Goal: Find specific page/section: Find specific page/section

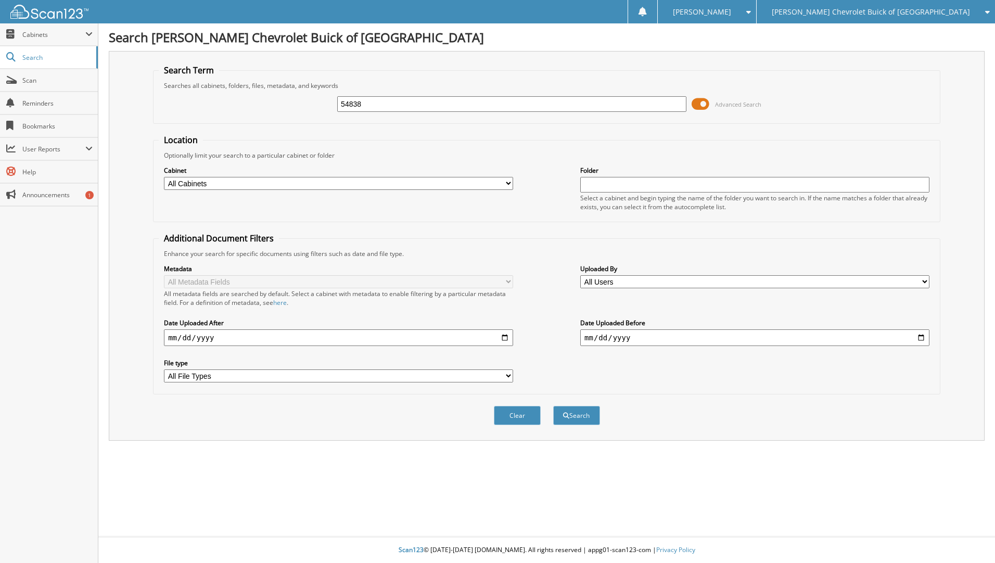
type input "54838"
click at [553, 406] on button "Search" at bounding box center [576, 415] width 47 height 19
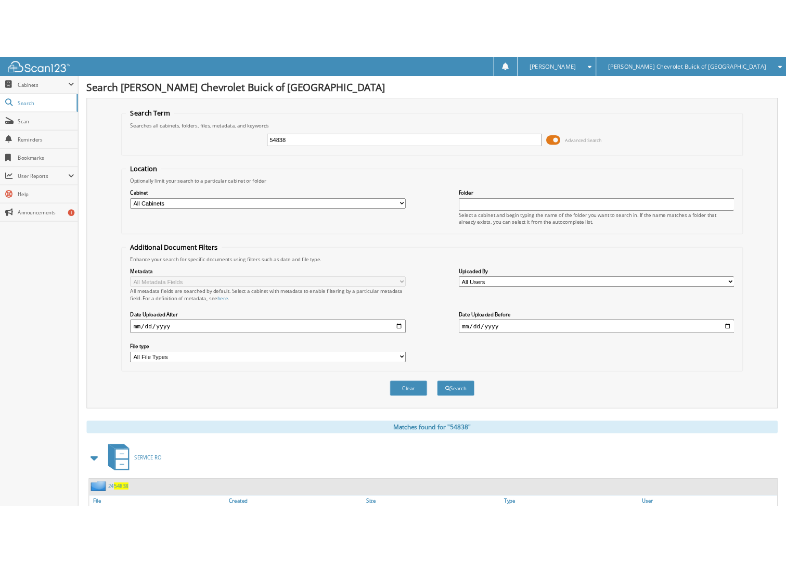
scroll to position [310, 0]
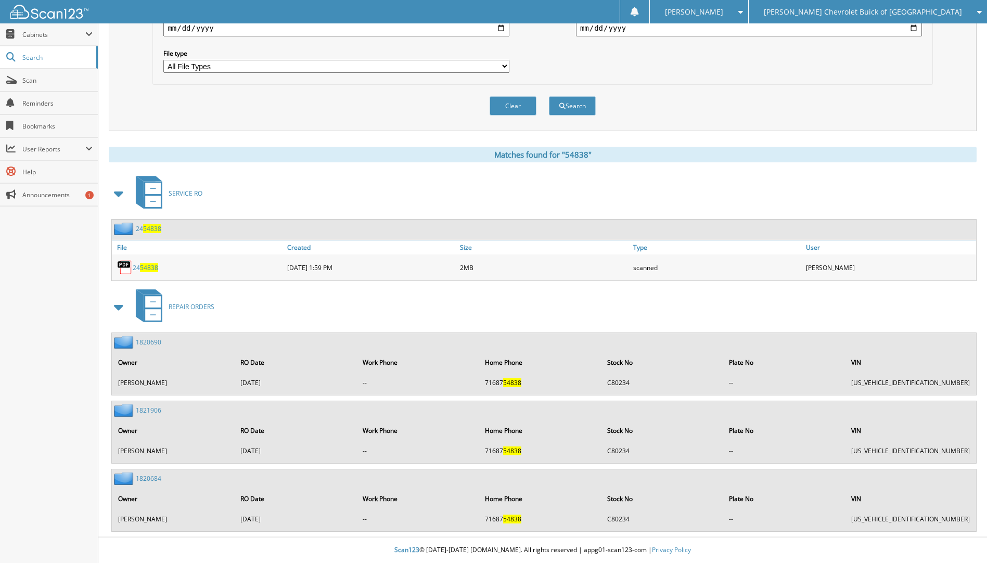
click at [136, 269] on link "24 54838" at bounding box center [145, 267] width 25 height 9
